Goal: Task Accomplishment & Management: Complete application form

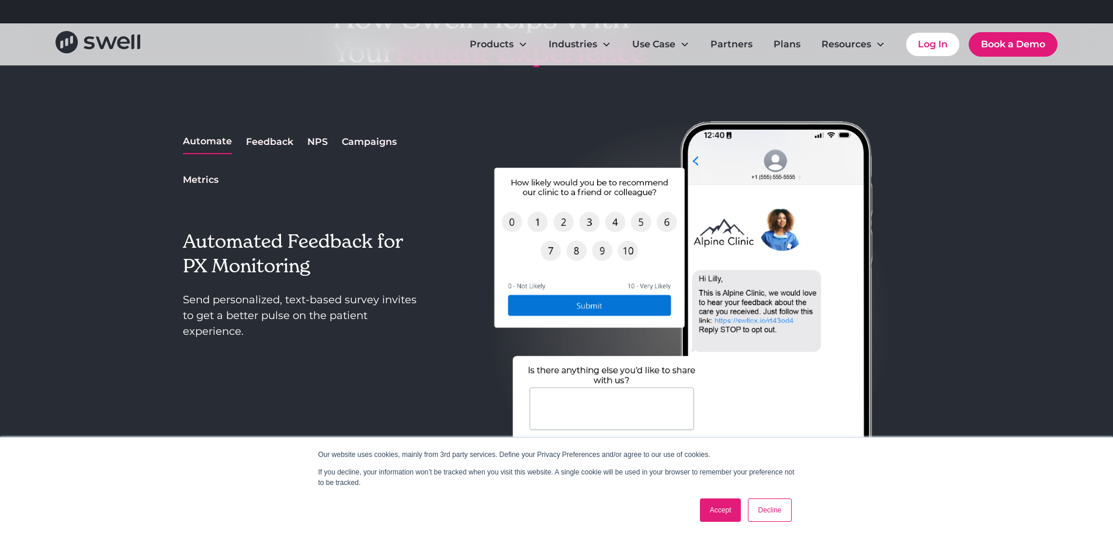
scroll to position [1110, 0]
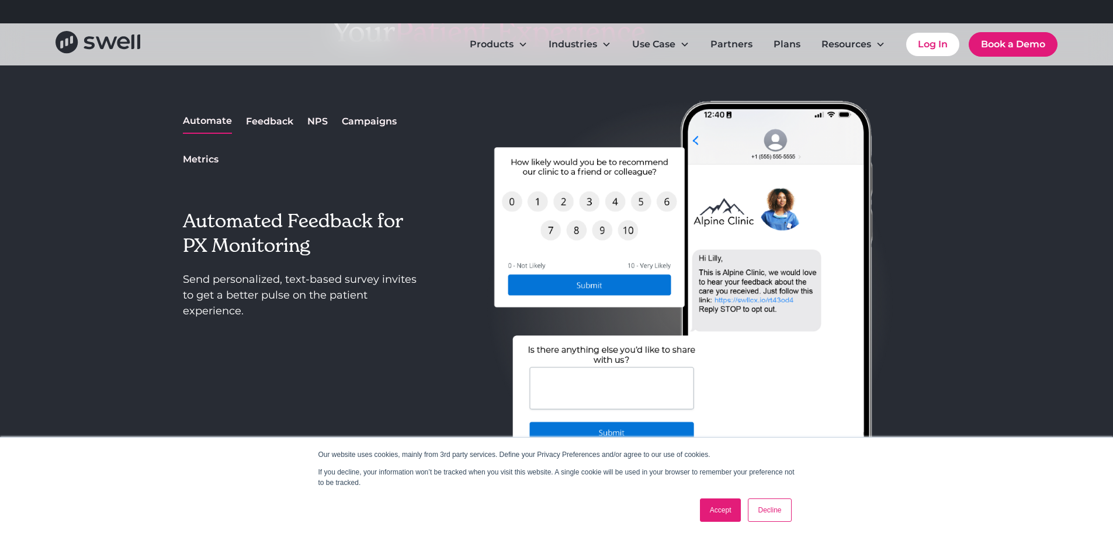
click at [313, 118] on div "NPS" at bounding box center [317, 121] width 20 height 14
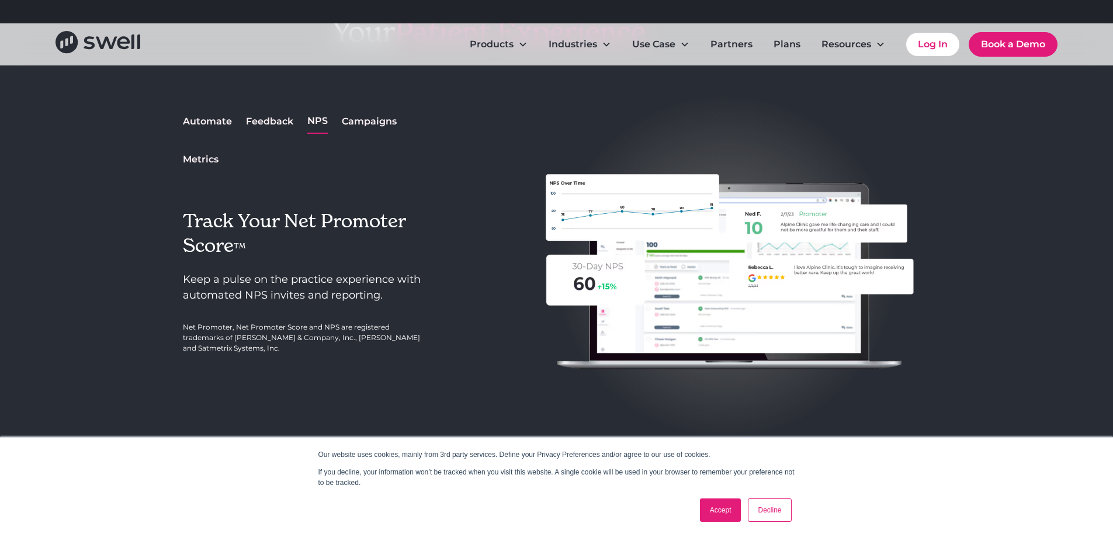
click at [363, 120] on div "Campaigns" at bounding box center [369, 121] width 55 height 14
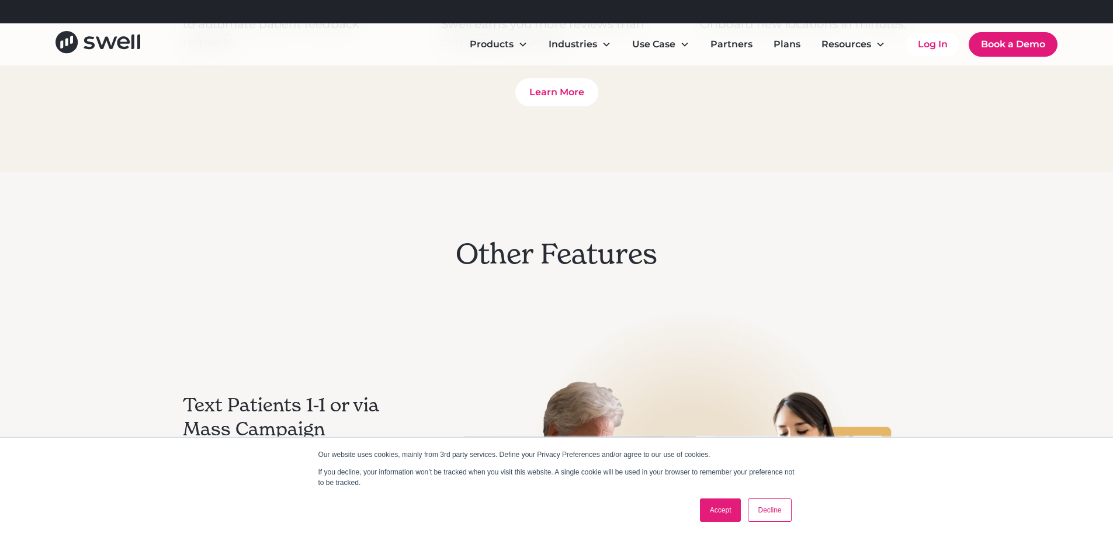
scroll to position [1694, 0]
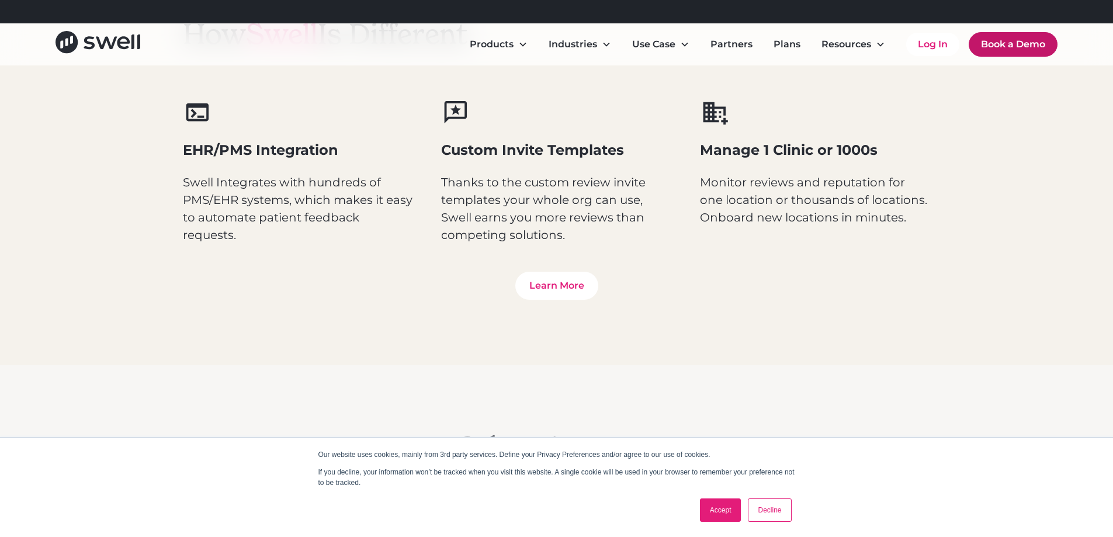
click at [995, 52] on link "Book a Demo" at bounding box center [1012, 44] width 89 height 25
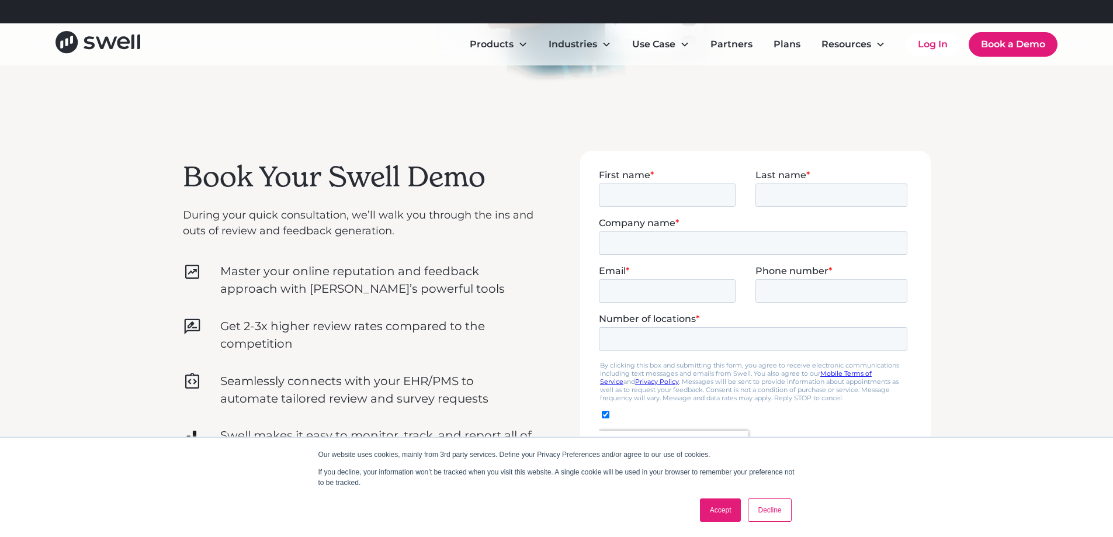
scroll to position [292, 0]
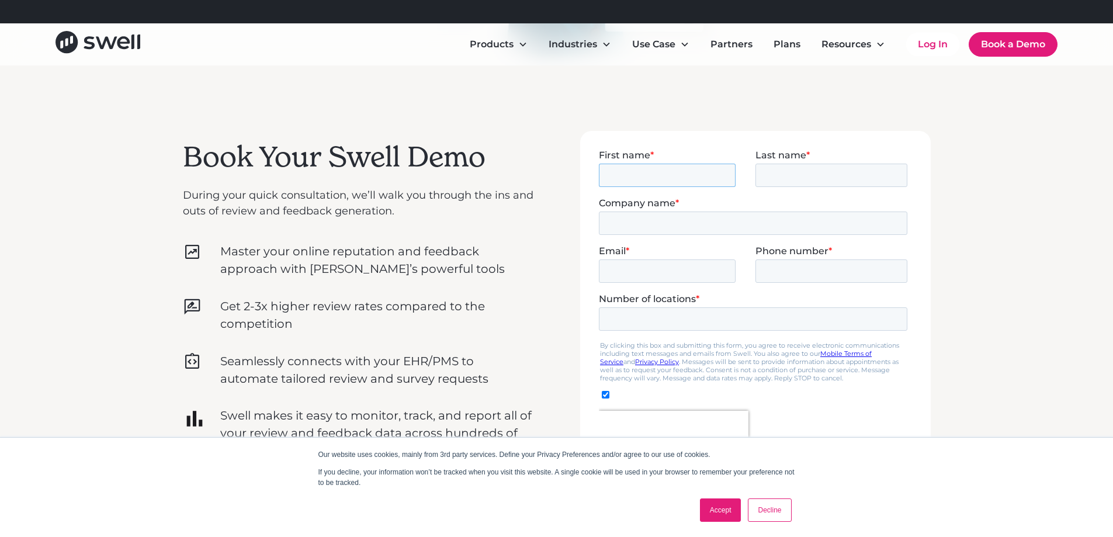
click at [659, 169] on input "First name *" at bounding box center [666, 174] width 137 height 23
type input "[PERSON_NAME]"
click at [769, 174] on input "Last name *" at bounding box center [831, 174] width 152 height 23
type input "pannetier"
click at [696, 226] on input "Company name *" at bounding box center [752, 222] width 308 height 23
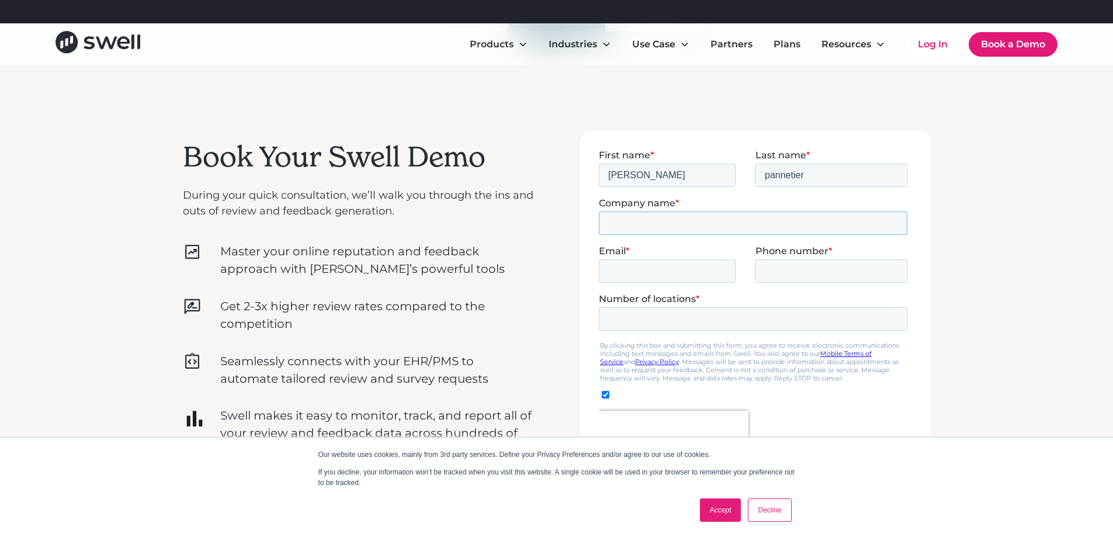
type input "thuannhi"
click at [667, 272] on input "Email *" at bounding box center [666, 270] width 137 height 23
type input "[EMAIL_ADDRESS][DOMAIN_NAME]"
click at [781, 269] on input "Phone number *" at bounding box center [831, 270] width 152 height 23
type input "0769009897"
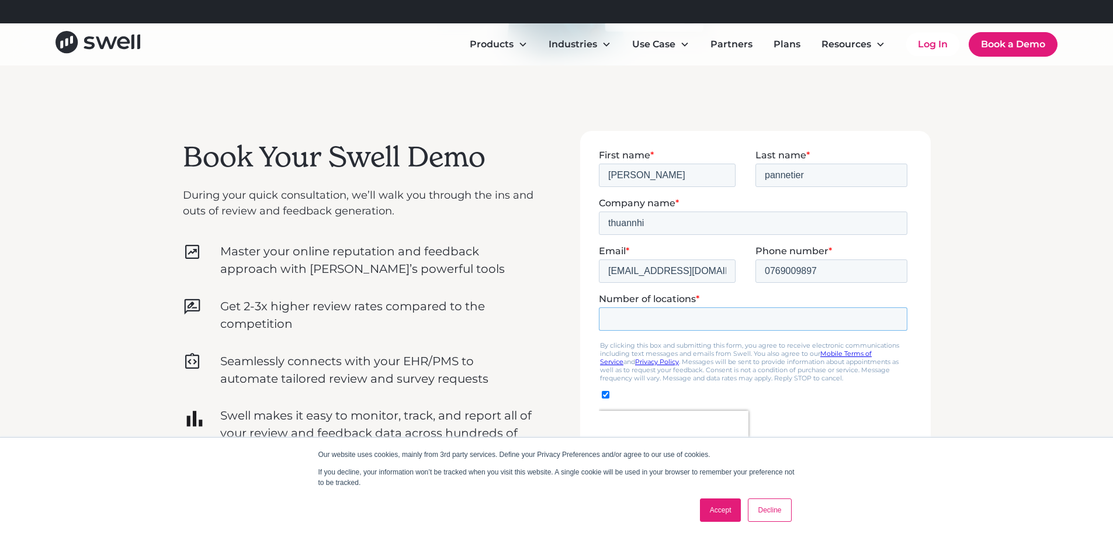
click at [714, 320] on input "Number of locations *" at bounding box center [752, 318] width 308 height 23
click at [891, 320] on input "-1" at bounding box center [752, 318] width 308 height 23
click at [891, 320] on input "-2" at bounding box center [752, 318] width 308 height 23
click at [891, 320] on input "-3" at bounding box center [752, 318] width 308 height 23
type input "-4"
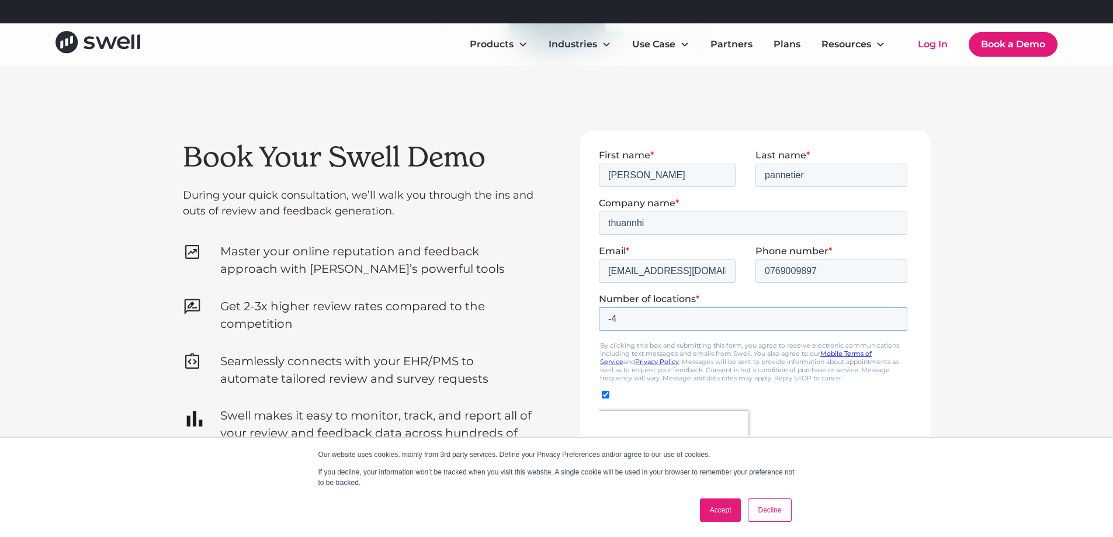
click at [891, 320] on input "-4" at bounding box center [752, 318] width 308 height 23
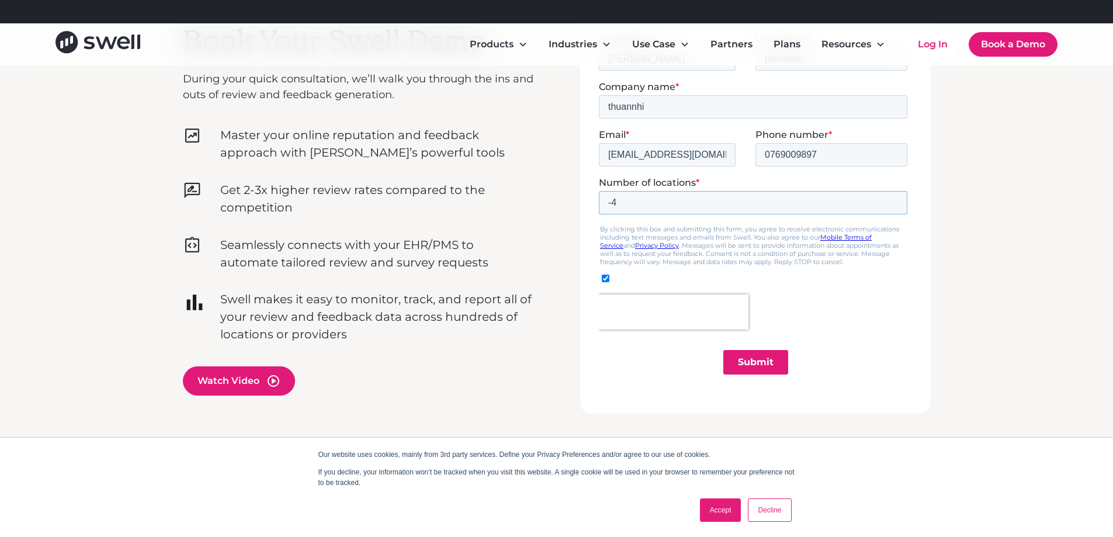
scroll to position [409, 0]
click at [739, 359] on input "Submit" at bounding box center [754, 361] width 65 height 25
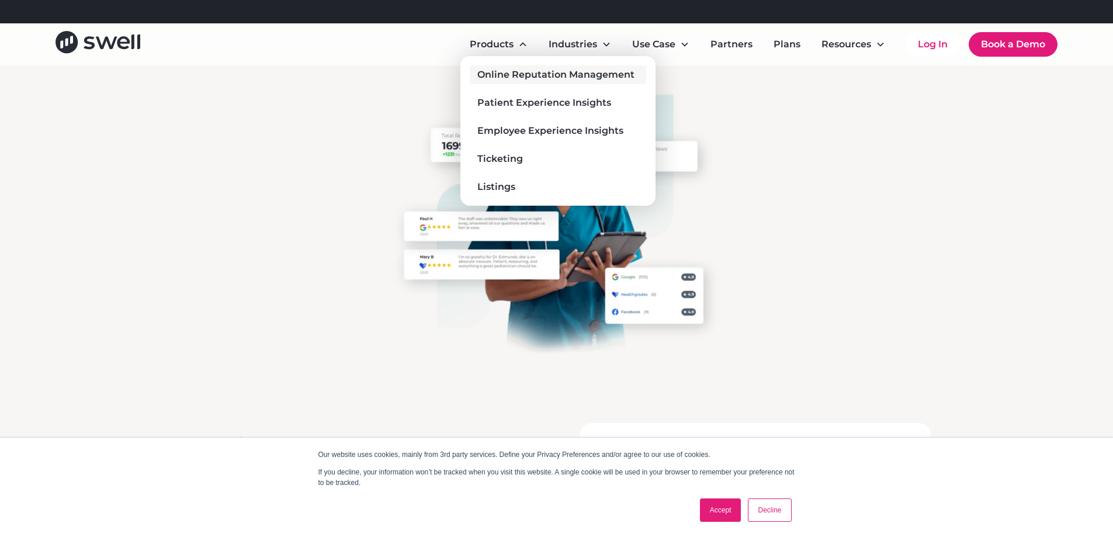
click at [486, 73] on div "Online Reputation Management" at bounding box center [555, 75] width 157 height 14
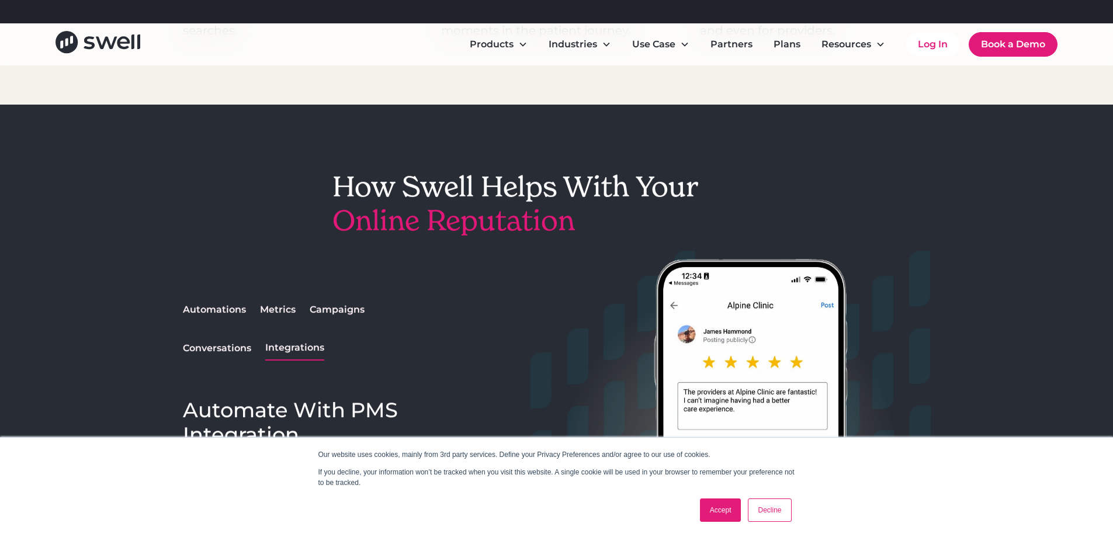
scroll to position [818, 0]
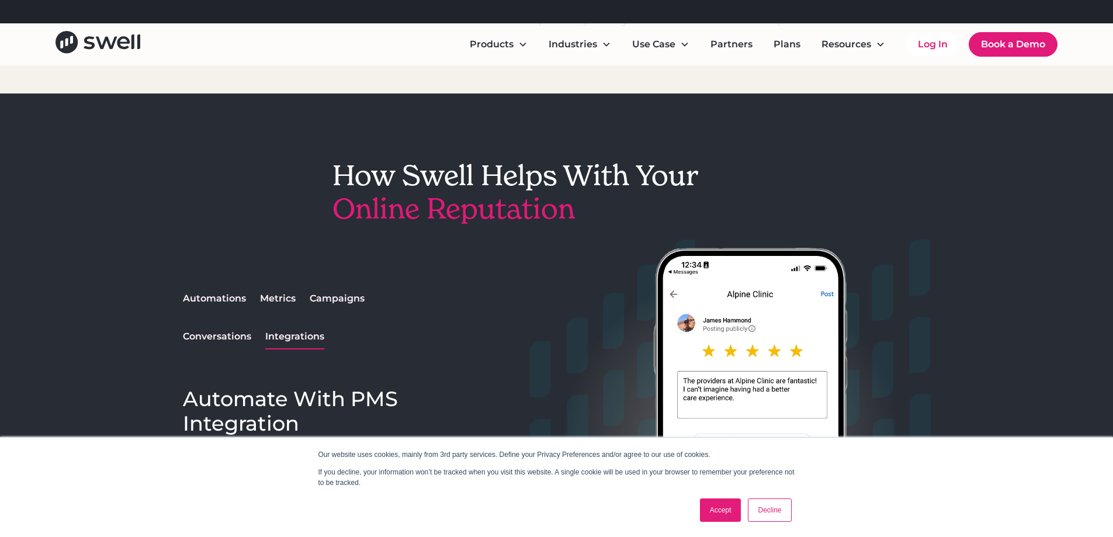
click at [275, 300] on div "Metrics" at bounding box center [278, 298] width 36 height 14
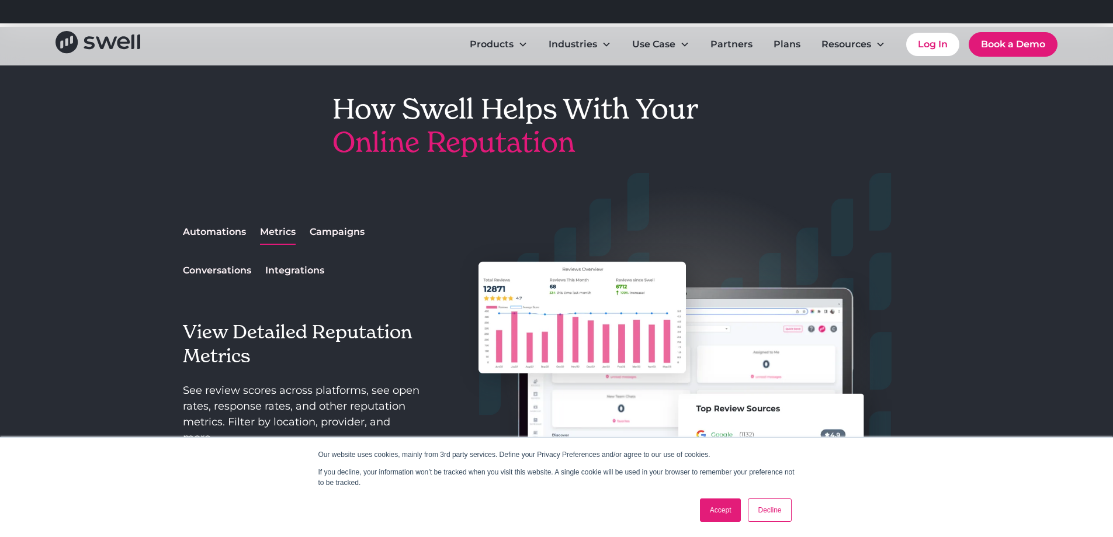
scroll to position [876, 0]
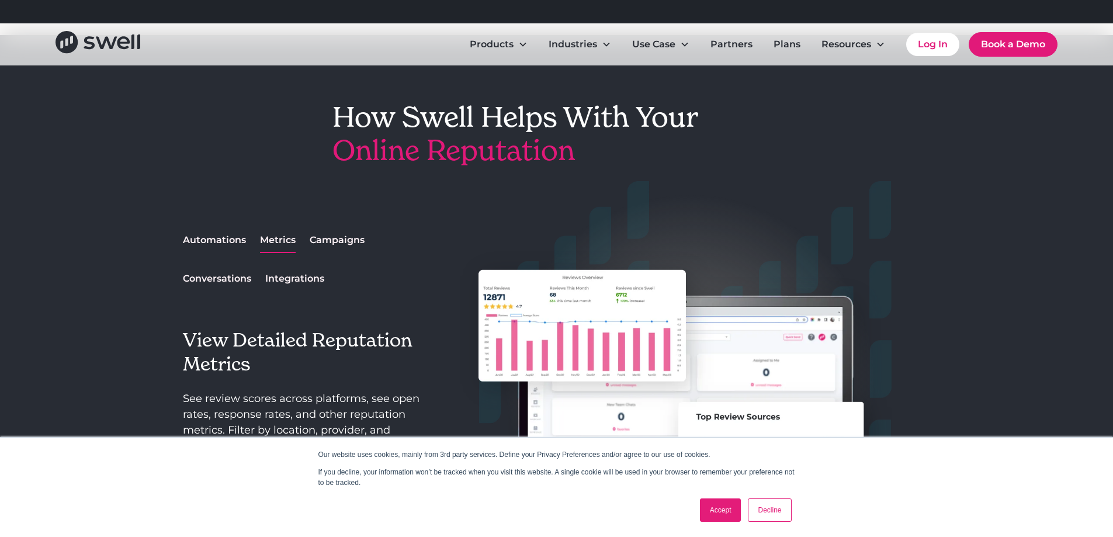
click at [206, 240] on div "Automations" at bounding box center [214, 240] width 63 height 14
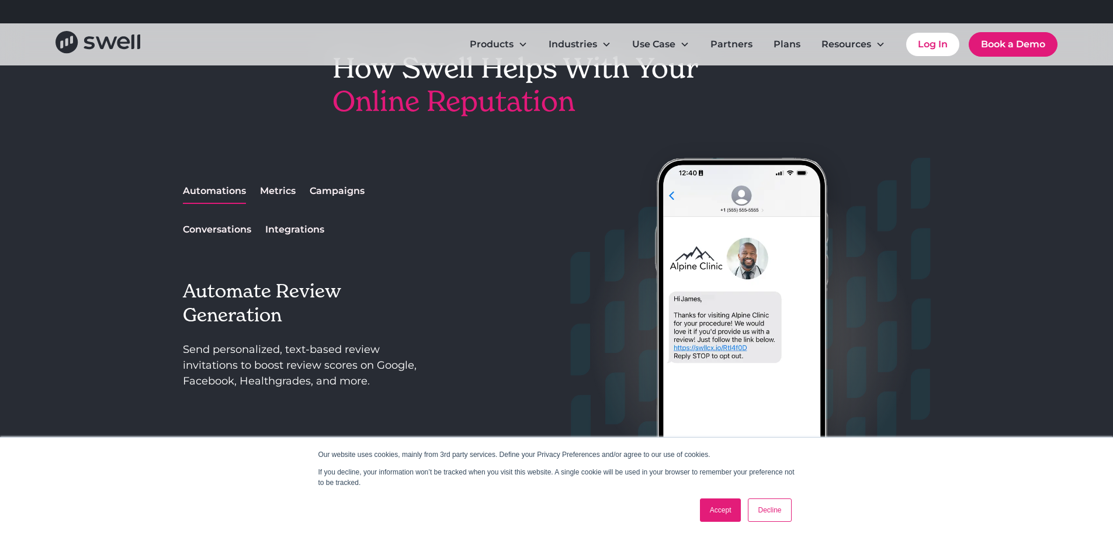
scroll to position [993, 0]
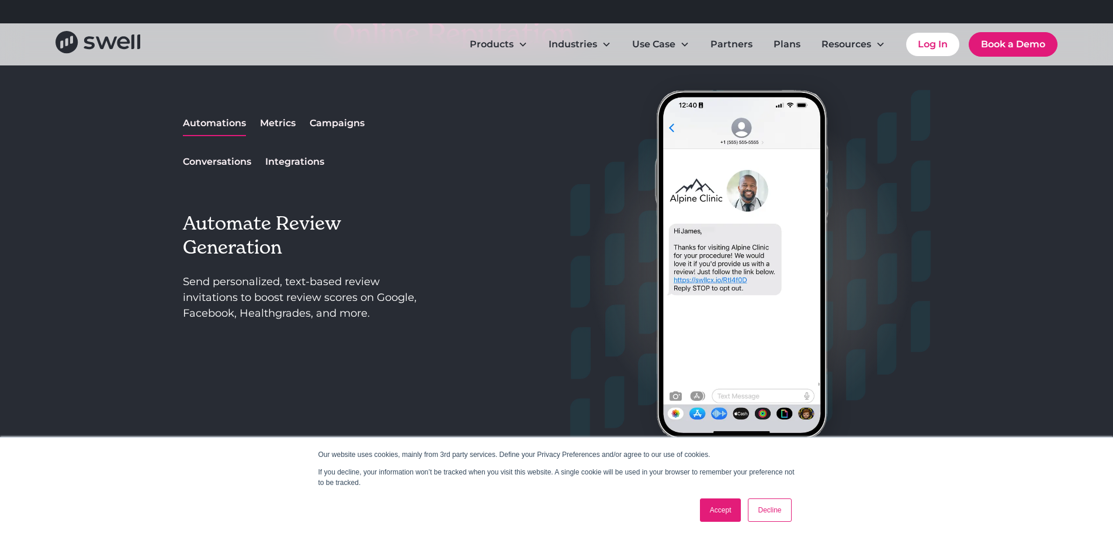
click at [203, 162] on div "Conversations" at bounding box center [217, 162] width 68 height 14
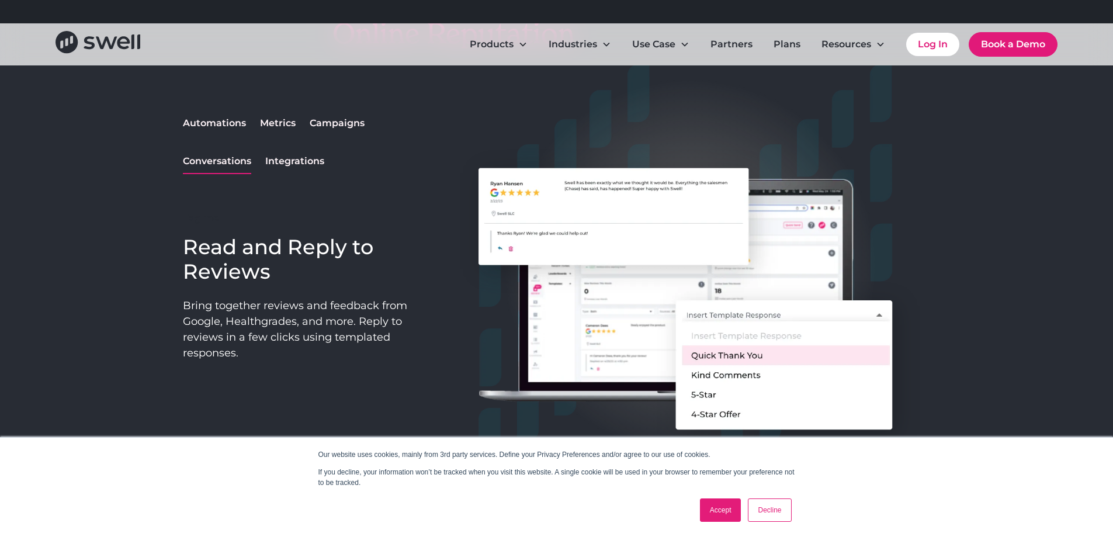
drag, startPoint x: 203, startPoint y: 163, endPoint x: 150, endPoint y: 197, distance: 62.5
click at [150, 197] on div "How Swell Helps With Your Online Reputation Automations Metrics Campaigns Conve…" at bounding box center [556, 225] width 1113 height 615
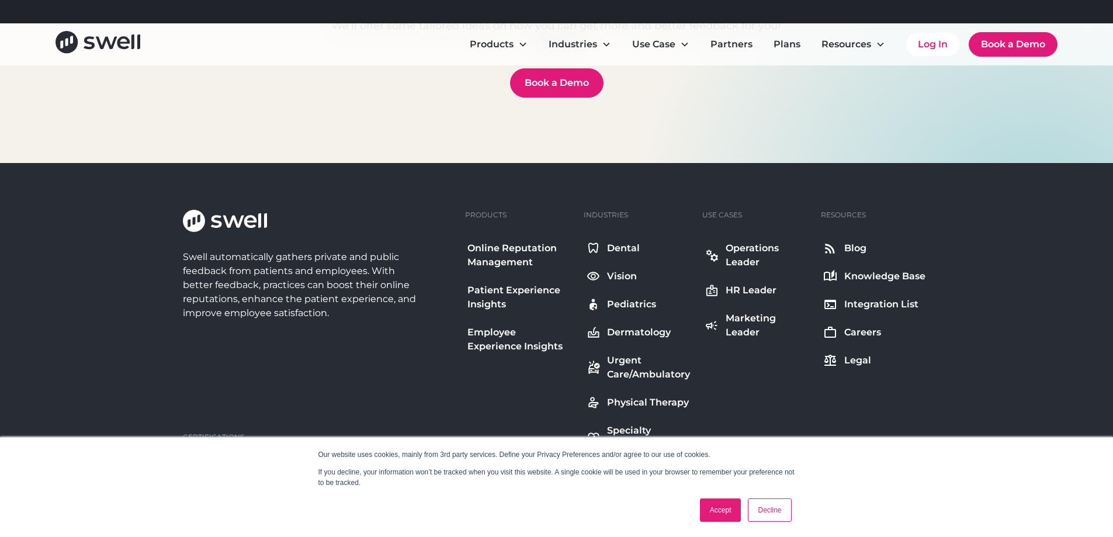
scroll to position [5625, 0]
